Goal: Information Seeking & Learning: Find contact information

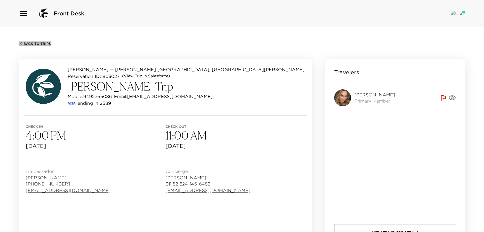
click at [36, 42] on span "Back To Trips" at bounding box center [36, 44] width 27 height 4
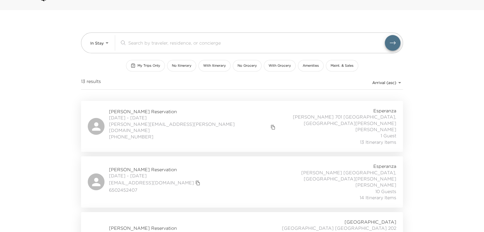
scroll to position [25, 0]
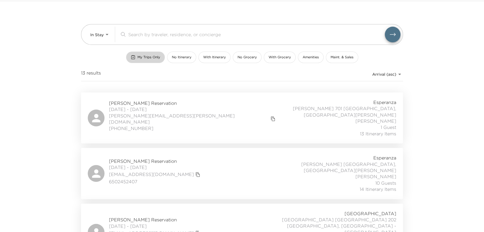
click at [154, 57] on span "My Trips Only" at bounding box center [149, 57] width 23 height 5
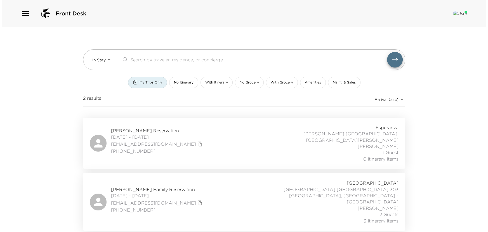
scroll to position [0, 0]
click at [134, 186] on span "Vogel Family Reservation" at bounding box center [157, 189] width 93 height 6
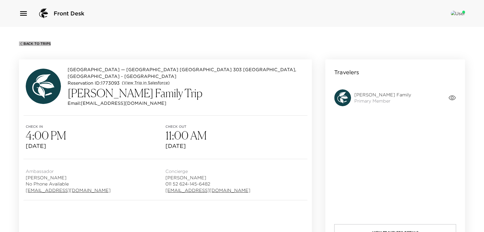
click at [22, 44] on icon "button" at bounding box center [21, 43] width 4 height 4
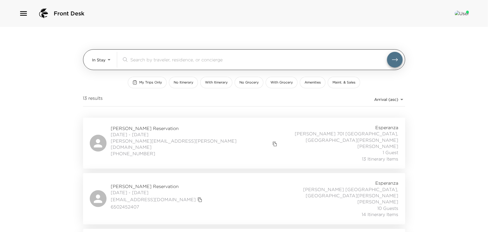
click at [105, 61] on body "Front Desk In Stay In-Stay ​ My Trips Only No Itinerary With Itinerary No Groce…" at bounding box center [244, 116] width 488 height 232
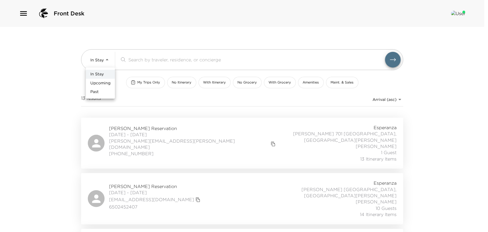
click at [100, 82] on span "Upcoming" at bounding box center [100, 83] width 20 height 6
type input "Upcoming"
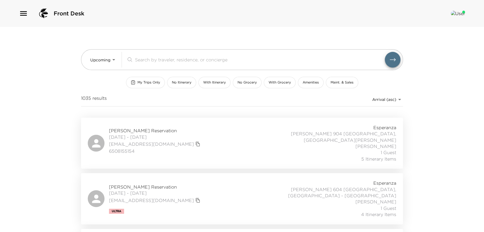
click at [141, 61] on input "search" at bounding box center [260, 59] width 250 height 6
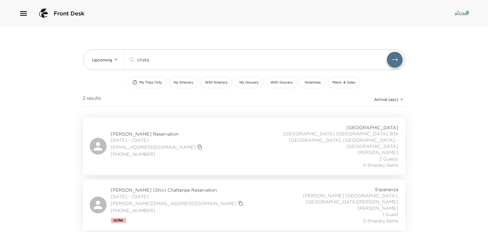
type input "chata"
click at [134, 131] on span "Marc Chatalas Reservation" at bounding box center [157, 134] width 93 height 6
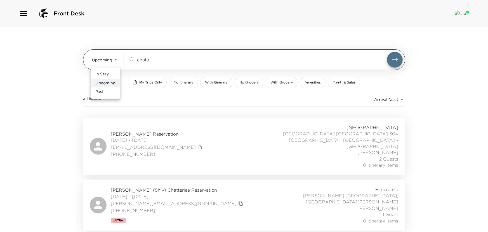
click at [110, 63] on body "Front Desk Upcoming Upcoming chata ​ My Trips Only No Itinerary With Itinerary …" at bounding box center [244, 116] width 488 height 232
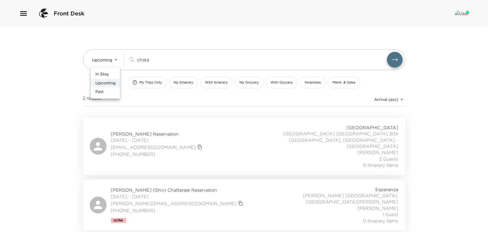
click at [107, 73] on span "In Stay" at bounding box center [101, 74] width 13 height 6
type input "In-Stay"
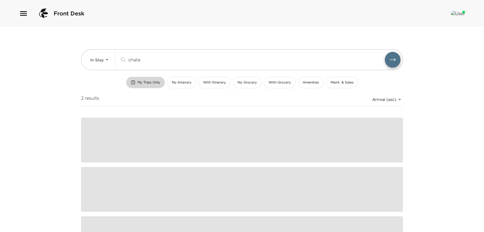
click at [145, 84] on span "My Trips Only" at bounding box center [149, 82] width 23 height 5
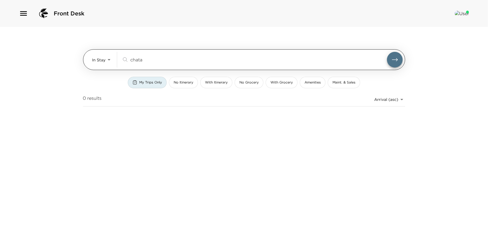
click at [149, 61] on input "chata" at bounding box center [258, 59] width 257 height 6
type input "c"
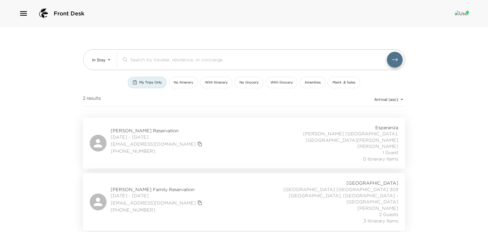
click at [131, 192] on span "10/02/2025 - 10/06/2025" at bounding box center [157, 195] width 93 height 6
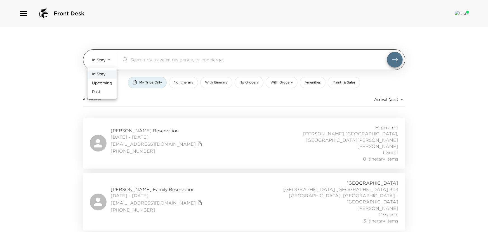
click at [107, 61] on body "Front Desk In Stay In-Stay ​ My Trips Only No Itinerary With Itinerary No Groce…" at bounding box center [244, 116] width 488 height 232
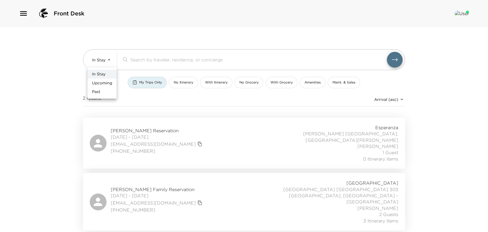
drag, startPoint x: 101, startPoint y: 84, endPoint x: 127, endPoint y: 73, distance: 28.6
click at [102, 83] on span "Upcoming" at bounding box center [102, 83] width 20 height 6
type input "Upcoming"
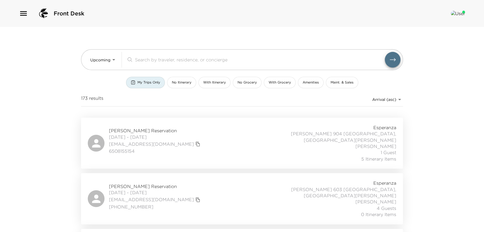
click at [147, 58] on input "search" at bounding box center [260, 59] width 250 height 6
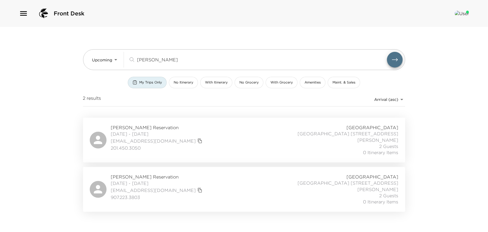
click at [134, 130] on span "Marc Rubin Reservation" at bounding box center [157, 127] width 93 height 6
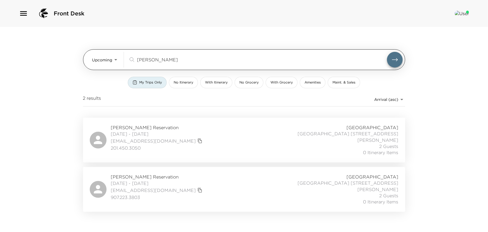
click at [164, 58] on input "rubin" at bounding box center [262, 59] width 250 height 6
type input "r"
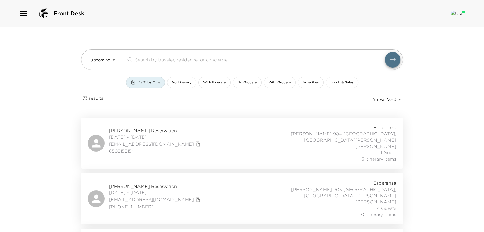
click at [140, 84] on span "My Trips Only" at bounding box center [149, 82] width 23 height 5
click at [142, 76] on div "Upcoming Upcoming ​ My Trips Only No Itinerary With Itinerary No Grocery With G…" at bounding box center [242, 72] width 322 height 91
click at [142, 78] on button "My Trips Only" at bounding box center [145, 82] width 39 height 11
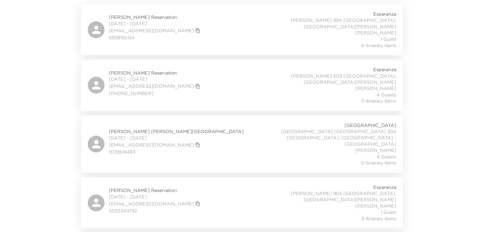
scroll to position [127, 0]
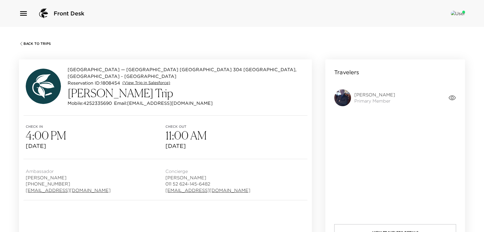
click at [159, 80] on link "(View Trip in Salesforce)" at bounding box center [146, 83] width 48 height 6
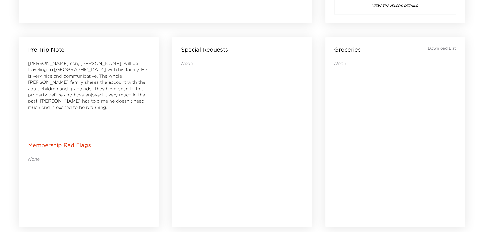
scroll to position [152, 0]
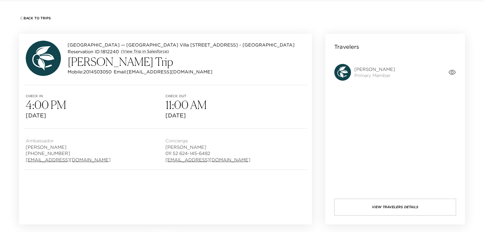
scroll to position [25, 0]
drag, startPoint x: 131, startPoint y: 72, endPoint x: 171, endPoint y: 74, distance: 39.7
click at [171, 74] on p "Email: [EMAIL_ADDRESS][DOMAIN_NAME]" at bounding box center [163, 72] width 99 height 7
copy p "[EMAIL_ADDRESS][DOMAIN_NAME]"
